Goal: Check status: Check status

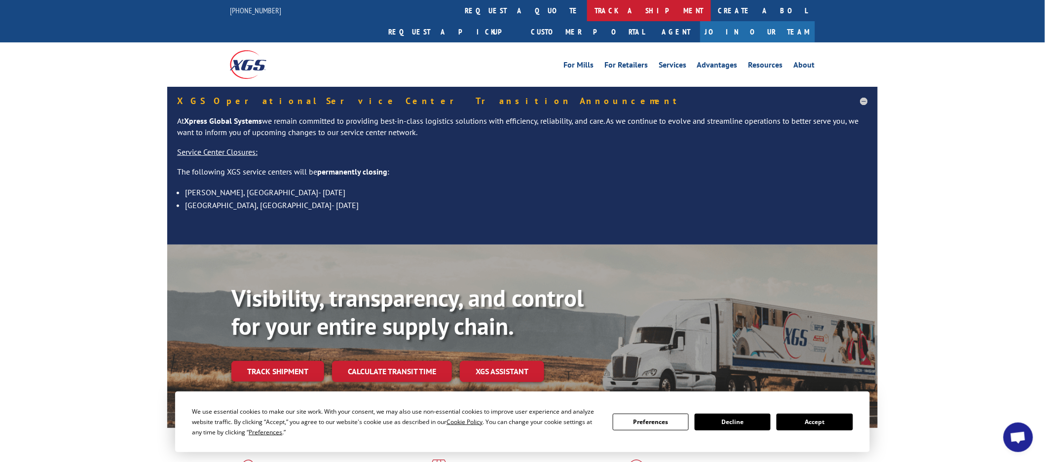
click at [587, 8] on link "track a shipment" at bounding box center [649, 10] width 124 height 21
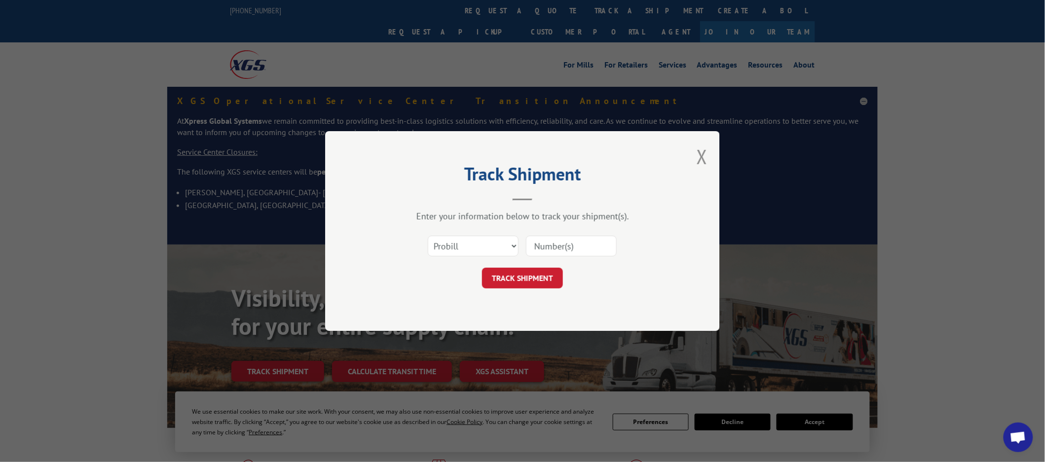
click at [578, 243] on input at bounding box center [571, 246] width 91 height 21
paste input "17516316"
type input "17516316"
click at [523, 277] on button "TRACK SHIPMENT" at bounding box center [522, 278] width 81 height 21
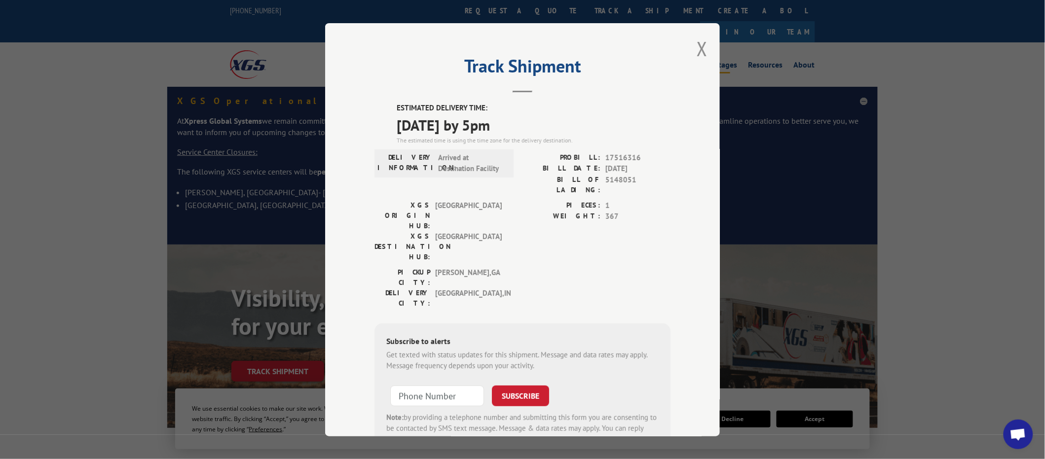
click at [700, 43] on button "Close modal" at bounding box center [702, 49] width 11 height 26
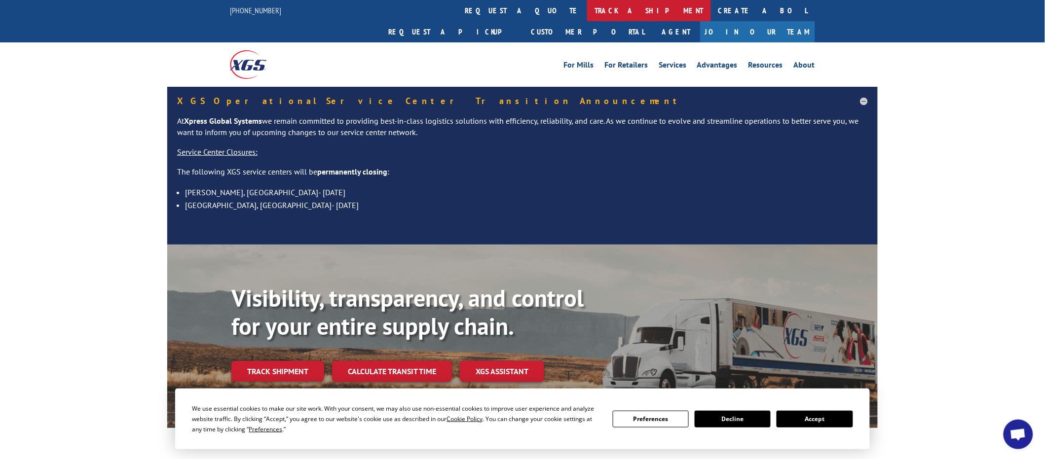
click at [587, 3] on link "track a shipment" at bounding box center [649, 10] width 124 height 21
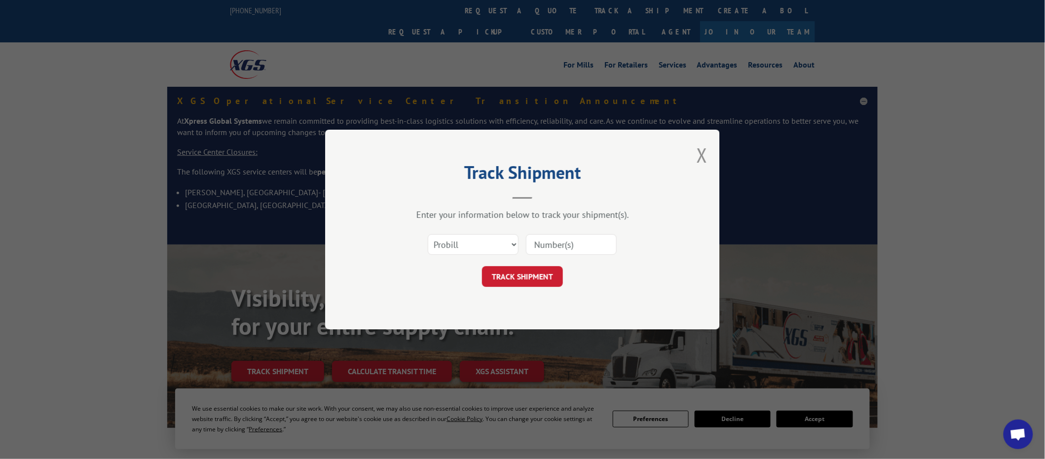
click at [561, 244] on input at bounding box center [571, 244] width 91 height 21
paste input "442899"
type input "442899"
click at [512, 277] on button "TRACK SHIPMENT" at bounding box center [522, 276] width 81 height 21
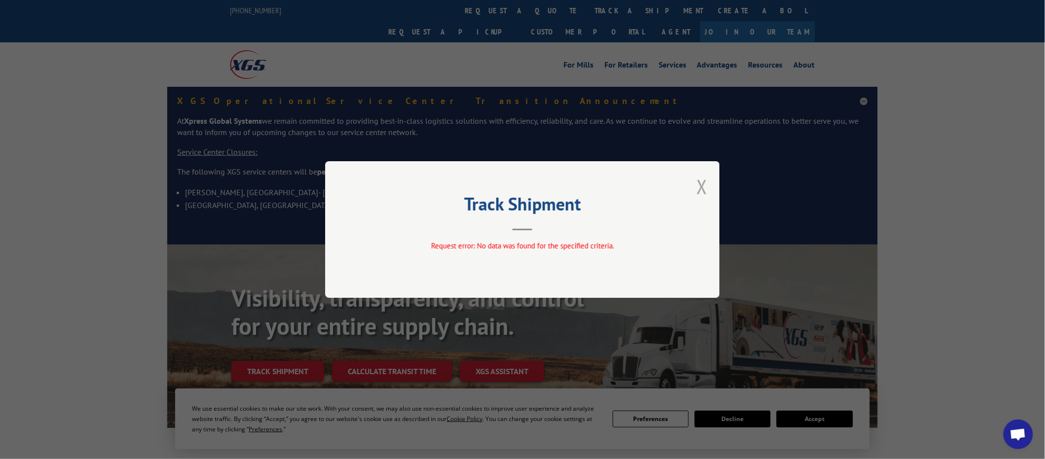
click at [705, 183] on button "Close modal" at bounding box center [702, 187] width 11 height 26
